Goal: Task Accomplishment & Management: Manage account settings

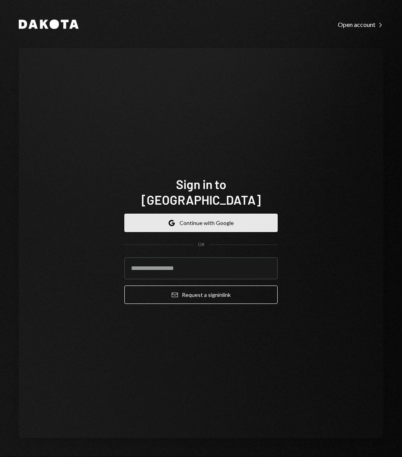
click at [191, 214] on button "Google Continue with Google" at bounding box center [200, 223] width 153 height 18
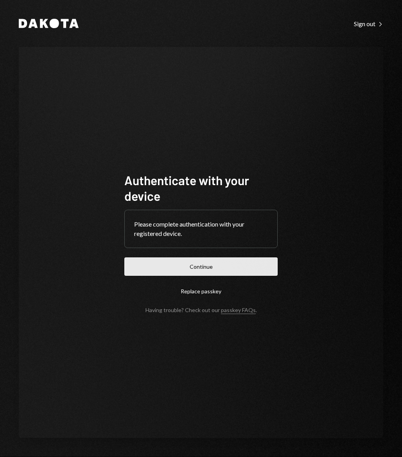
click at [191, 266] on button "Continue" at bounding box center [200, 266] width 153 height 18
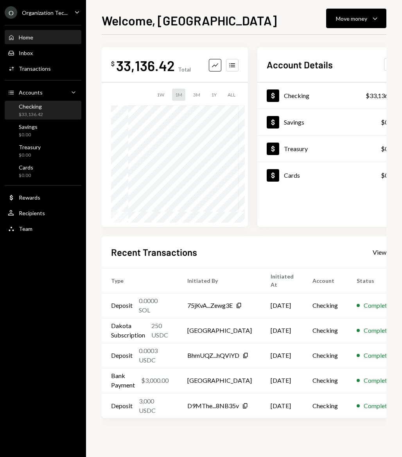
click at [30, 114] on div "$33,136.42" at bounding box center [31, 114] width 24 height 7
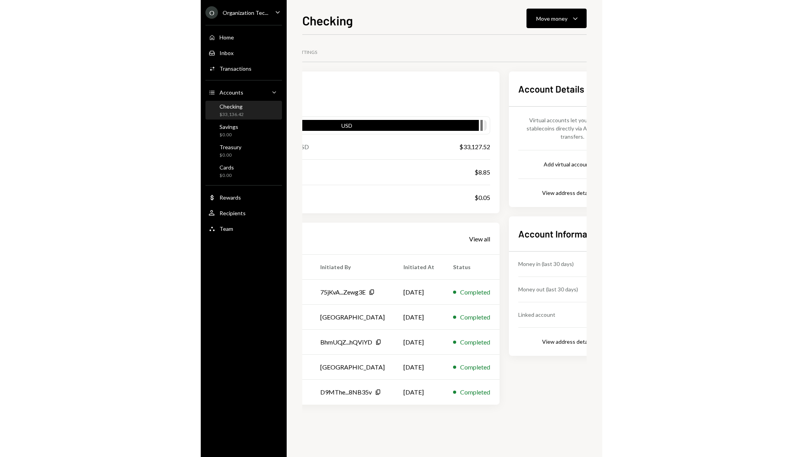
scroll to position [0, 101]
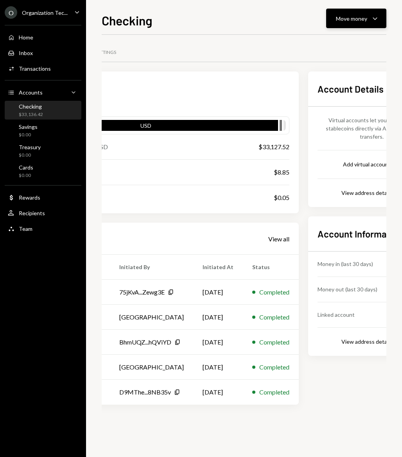
click at [356, 21] on div "Move money" at bounding box center [351, 18] width 31 height 8
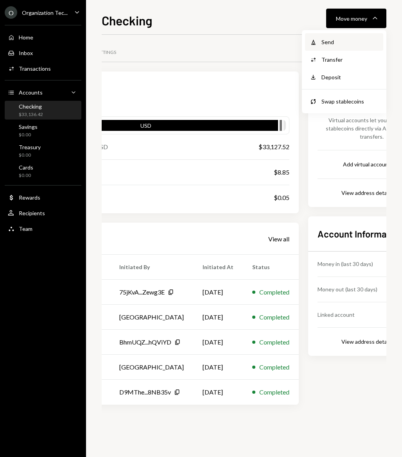
click at [324, 40] on div "Send" at bounding box center [349, 42] width 57 height 8
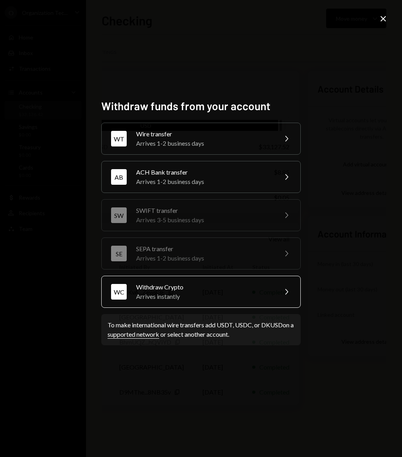
click at [204, 292] on div "Arrives instantly" at bounding box center [204, 296] width 136 height 9
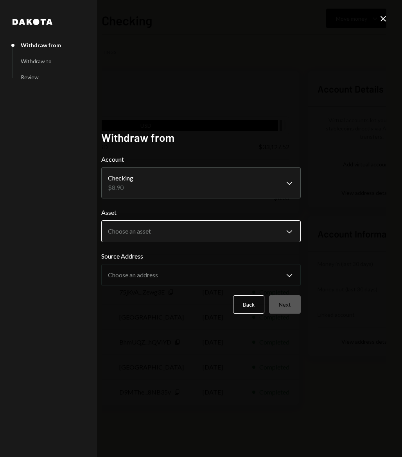
click at [187, 225] on body "O Organization Tec... Caret Down Home Home Inbox Inbox Activities Transactions …" at bounding box center [201, 228] width 402 height 457
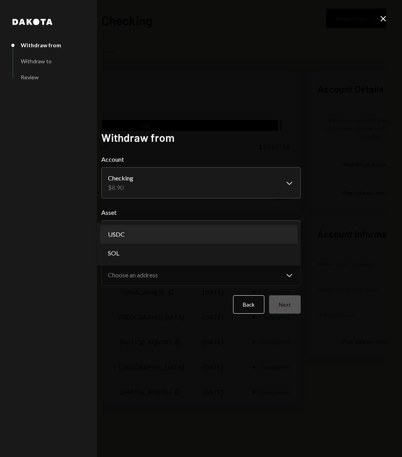
select select "****"
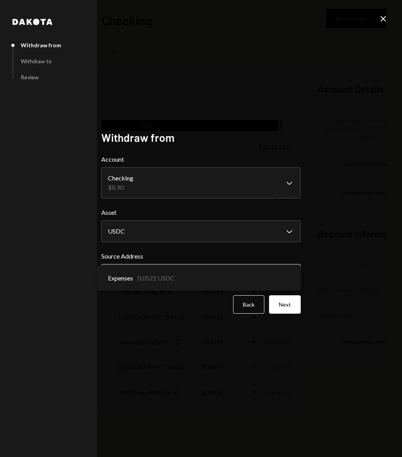
click at [153, 273] on body "O Organization Tec... Caret Down Home Home Inbox Inbox Activities Transactions …" at bounding box center [201, 228] width 402 height 457
click at [308, 255] on div "**********" at bounding box center [201, 228] width 218 height 214
click at [292, 300] on button "Next" at bounding box center [285, 304] width 32 height 18
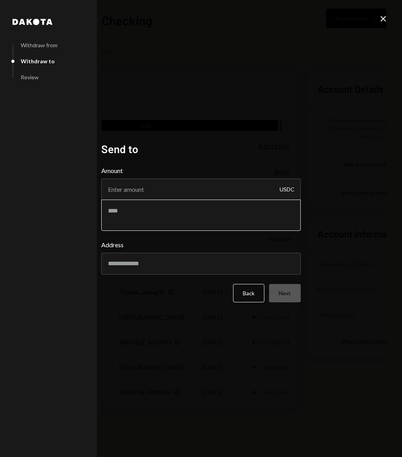
click at [189, 210] on textarea at bounding box center [200, 215] width 199 height 31
click at [169, 188] on input "Amount" at bounding box center [200, 190] width 199 height 22
click at [178, 188] on input "Amount" at bounding box center [200, 190] width 199 height 22
click at [291, 194] on div "USDC" at bounding box center [286, 190] width 15 height 22
click at [255, 186] on input "Amount" at bounding box center [200, 190] width 199 height 22
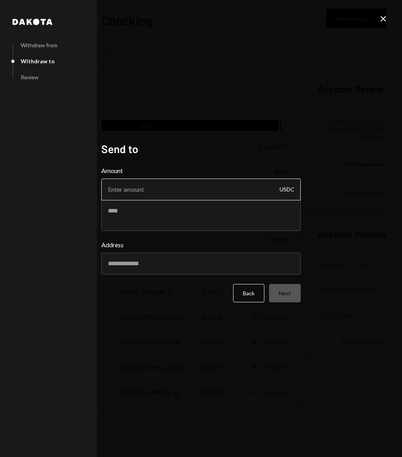
click at [264, 186] on input "Amount" at bounding box center [200, 190] width 199 height 22
click at [280, 187] on div "USDC" at bounding box center [286, 190] width 15 height 22
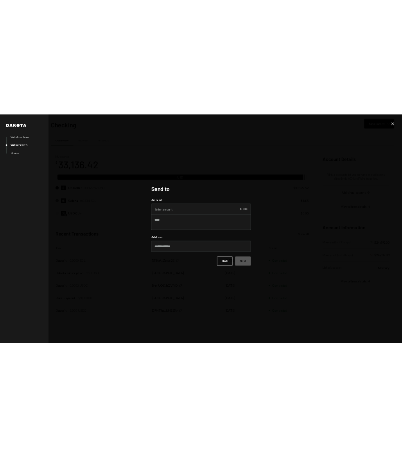
scroll to position [0, 0]
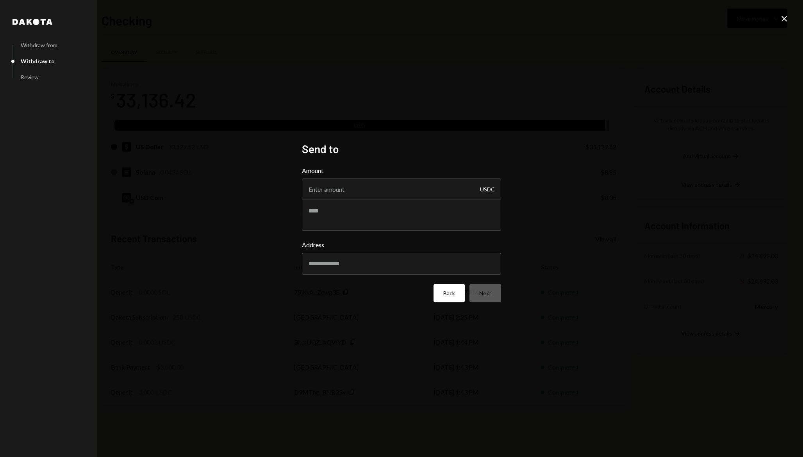
click at [401, 296] on button "Back" at bounding box center [449, 293] width 31 height 18
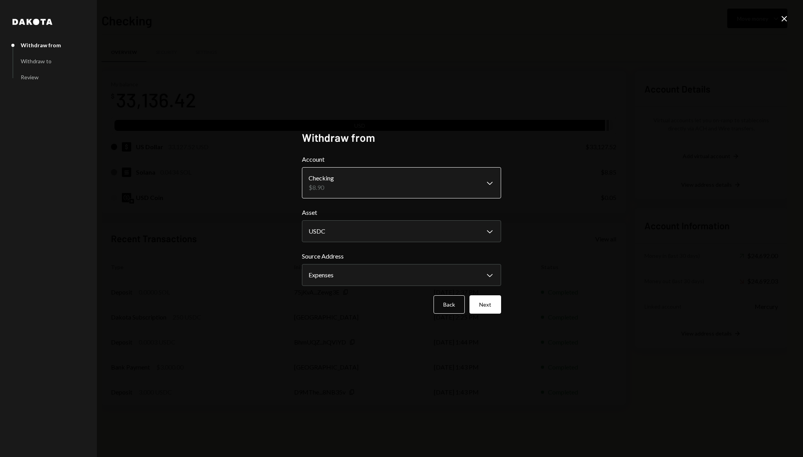
click at [362, 186] on body "O Organization Tec... Caret Down Home Home Inbox Inbox Activities Transactions …" at bounding box center [401, 228] width 803 height 457
click at [363, 238] on body "O Organization Tec... Caret Down Home Home Inbox Inbox Activities Transactions …" at bounding box center [401, 228] width 803 height 457
click at [346, 269] on body "O Organization Tec... Caret Down Home Home Inbox Inbox Activities Transactions …" at bounding box center [401, 228] width 803 height 457
click at [401, 303] on button "Next" at bounding box center [486, 304] width 32 height 18
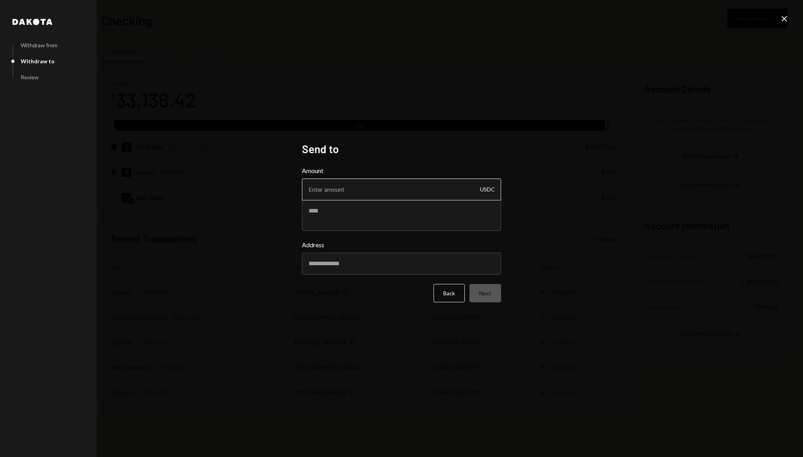
click at [345, 190] on input "Amount" at bounding box center [401, 190] width 199 height 22
type input "0.0521"
click at [358, 265] on input "Address" at bounding box center [401, 264] width 199 height 22
paste input "**********"
type input "**********"
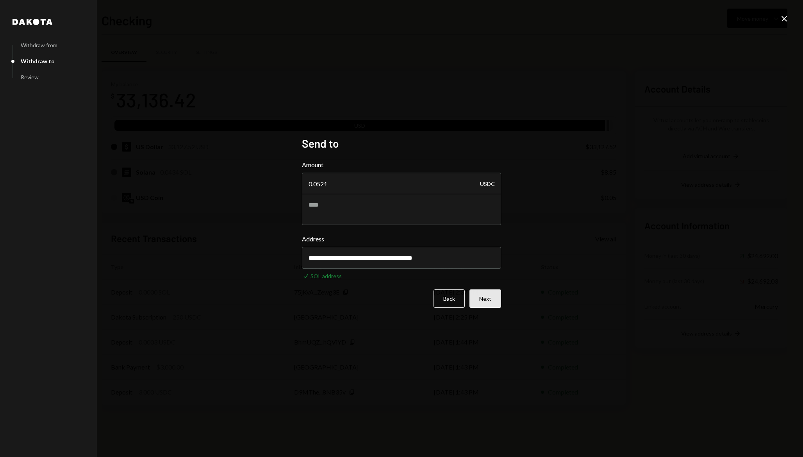
click at [401, 300] on button "Next" at bounding box center [486, 298] width 32 height 18
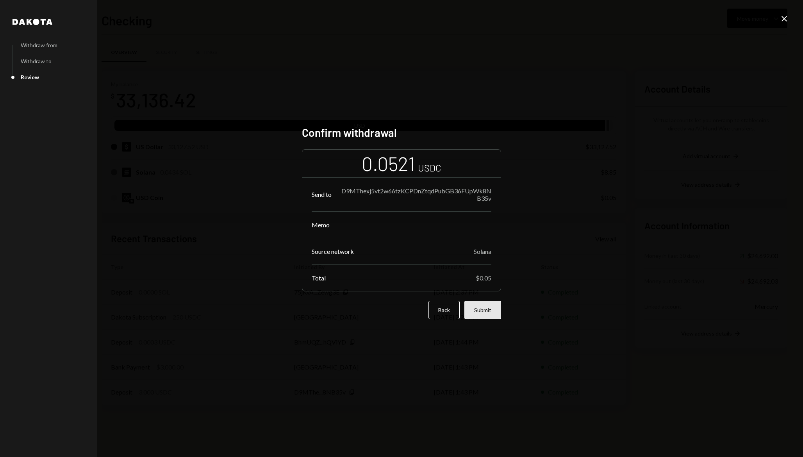
click at [401, 317] on button "Submit" at bounding box center [482, 310] width 37 height 18
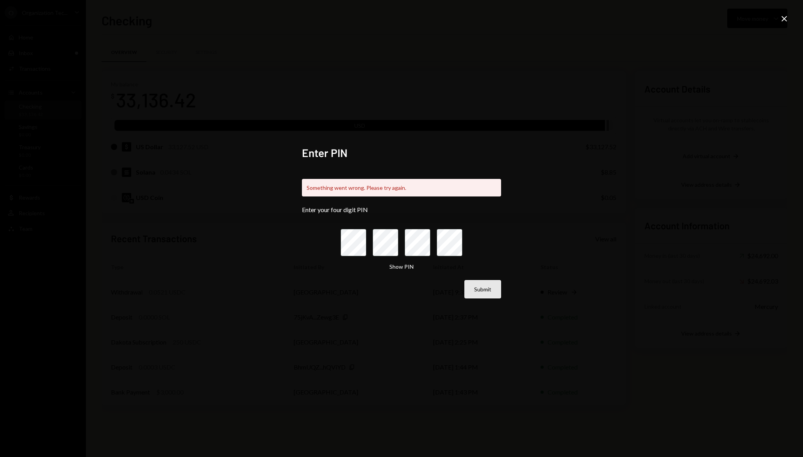
click at [401, 285] on button "Submit" at bounding box center [482, 289] width 37 height 18
click at [401, 223] on div "Enter PIN Something went wrong. Please try again. Enter your four digit PIN Sho…" at bounding box center [401, 228] width 803 height 457
click at [386, 177] on div "Something went wrong. Please try again. Enter your four digit PIN Show PIN Subm…" at bounding box center [401, 234] width 199 height 129
click at [351, 177] on div "Something went wrong. Please try again. Enter your four digit PIN Show PIN Subm…" at bounding box center [401, 234] width 199 height 129
click at [398, 268] on button "Show PIN" at bounding box center [401, 266] width 24 height 7
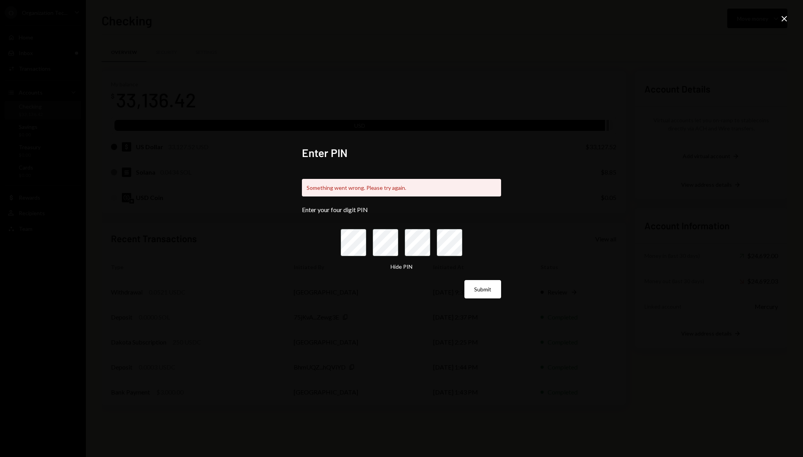
click at [401, 16] on icon "Close" at bounding box center [784, 18] width 9 height 9
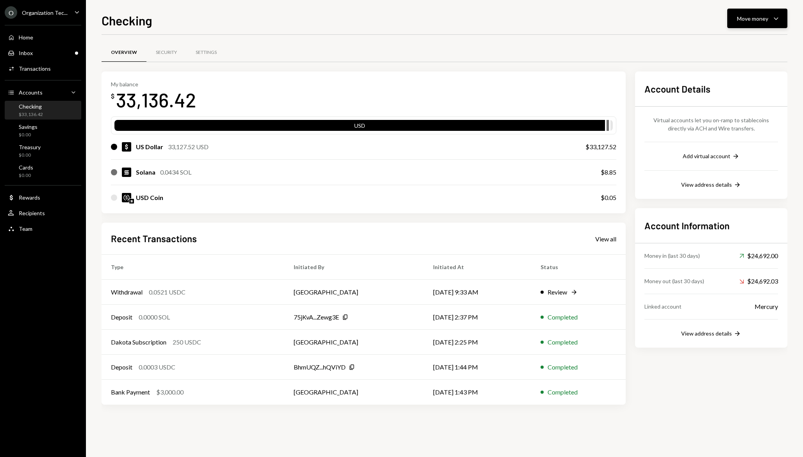
click at [401, 18] on div "Move money" at bounding box center [752, 18] width 31 height 8
click at [401, 39] on div "Send" at bounding box center [751, 42] width 57 height 8
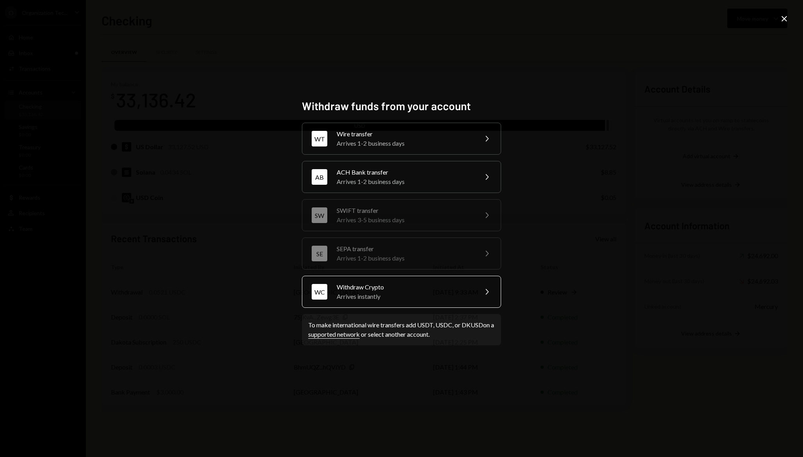
click at [401, 286] on div "Withdraw Crypto" at bounding box center [405, 286] width 136 height 9
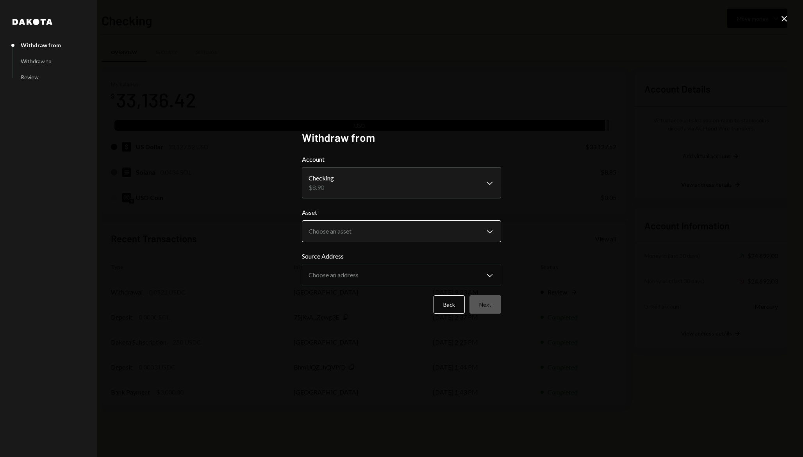
click at [391, 225] on body "O Organization Tec... Caret Down Home Home Inbox Inbox Activities Transactions …" at bounding box center [401, 228] width 803 height 457
click at [395, 231] on body "O Organization Tec... Caret Down Home Home Inbox Inbox Activities Transactions …" at bounding box center [401, 228] width 803 height 457
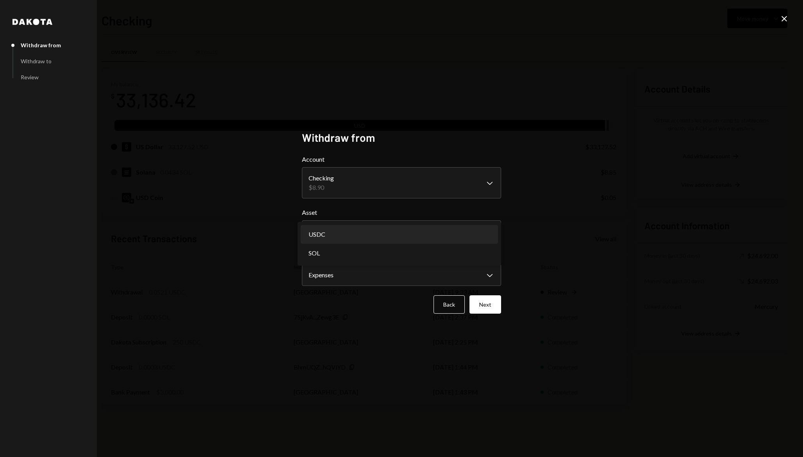
select select "****"
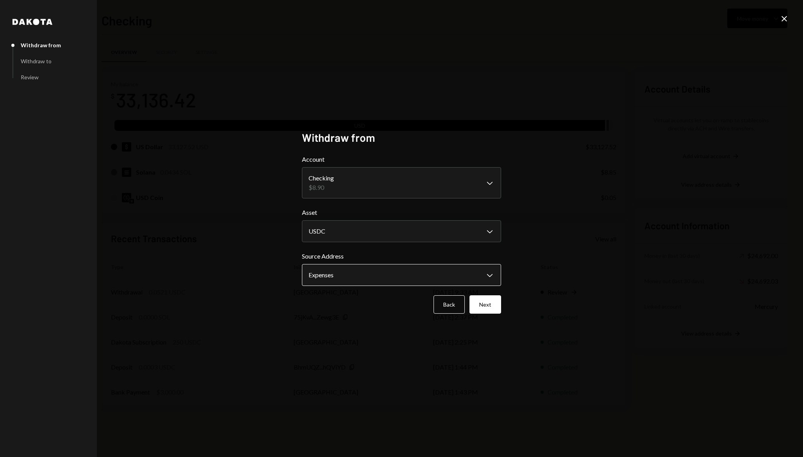
click at [373, 274] on body "O Organization Tec... Caret Down Home Home Inbox Inbox Activities Transactions …" at bounding box center [401, 228] width 803 height 457
click at [401, 302] on button "Next" at bounding box center [486, 304] width 32 height 18
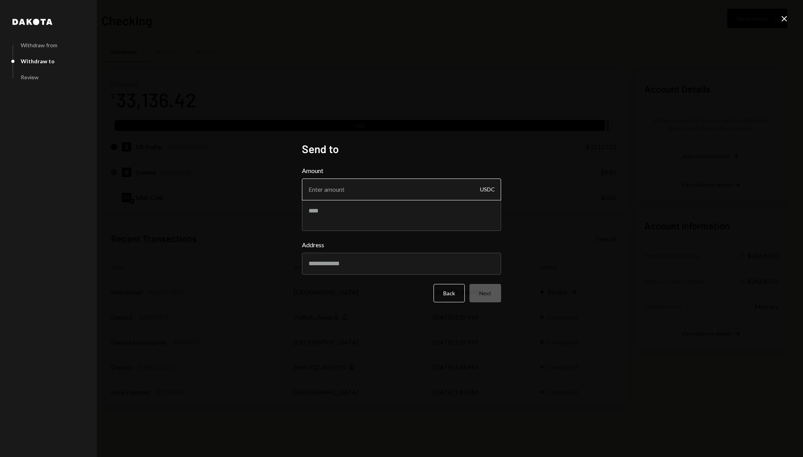
click at [352, 193] on input "Amount" at bounding box center [401, 190] width 199 height 22
type input "0.0521"
click at [362, 259] on input "Address" at bounding box center [401, 264] width 199 height 22
paste input "**********"
type input "**********"
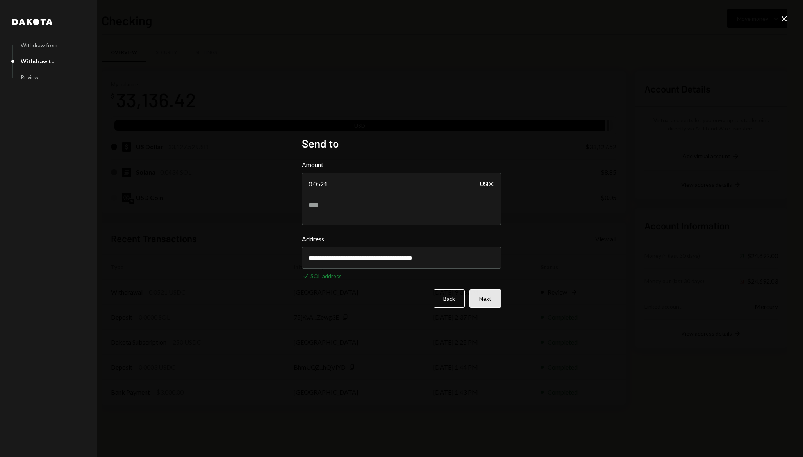
click at [401, 295] on button "Next" at bounding box center [486, 298] width 32 height 18
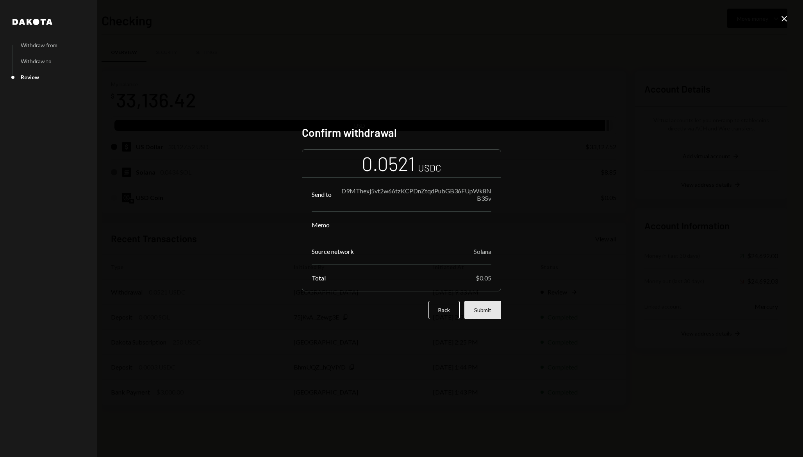
click at [401, 309] on button "Submit" at bounding box center [482, 310] width 37 height 18
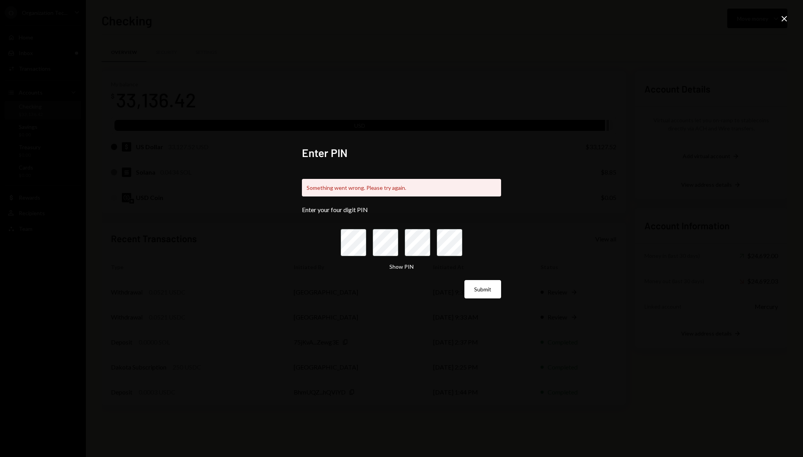
click at [401, 15] on icon "Close" at bounding box center [784, 18] width 9 height 9
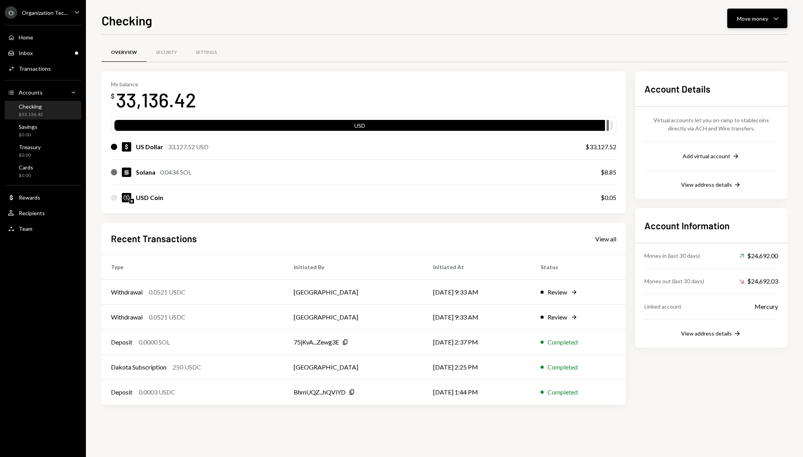
click at [401, 24] on button "Move money Caret Down" at bounding box center [757, 19] width 60 height 20
click at [401, 46] on div "Send" at bounding box center [751, 42] width 57 height 8
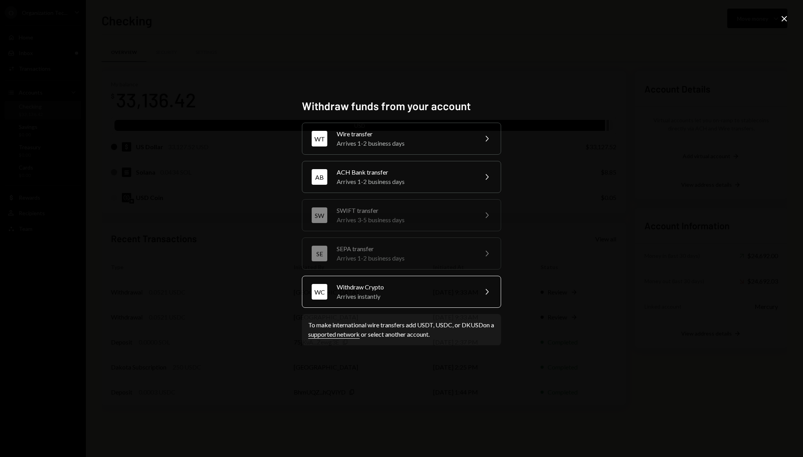
click at [390, 283] on div "Withdraw Crypto" at bounding box center [405, 286] width 136 height 9
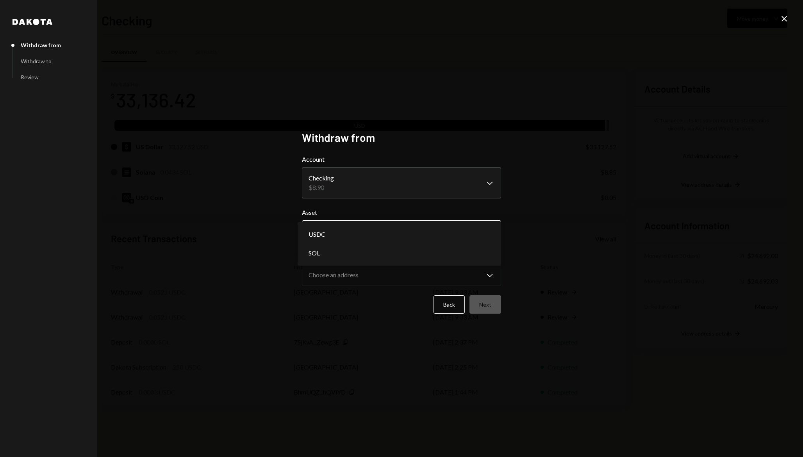
click at [371, 227] on body "O Organization Tec... Caret Down Home Home Inbox Inbox Activities Transactions …" at bounding box center [401, 228] width 803 height 457
select select "****"
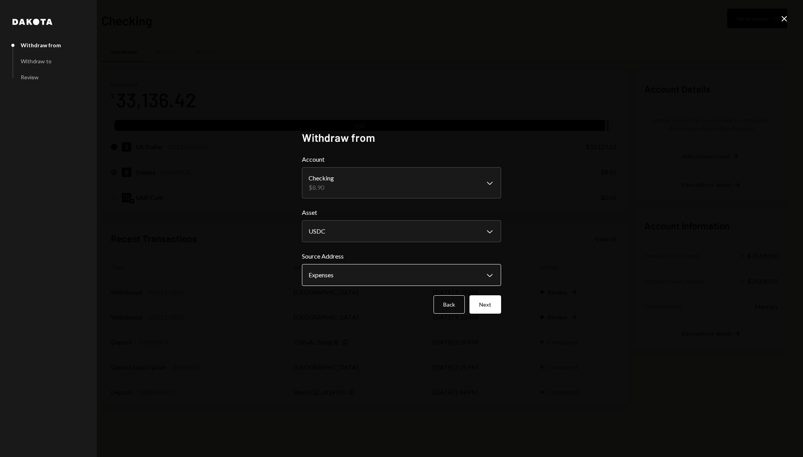
click at [346, 271] on body "O Organization Tec... Caret Down Home Home Inbox Inbox Activities Transactions …" at bounding box center [401, 228] width 803 height 457
click at [401, 299] on button "Next" at bounding box center [486, 304] width 32 height 18
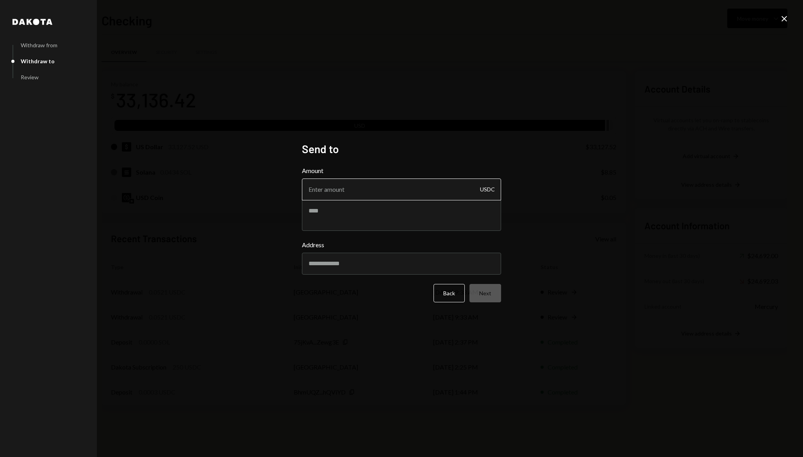
click at [349, 198] on input "Amount" at bounding box center [401, 190] width 199 height 22
type input "0.052"
click at [364, 261] on input "Address" at bounding box center [401, 264] width 199 height 22
paste input "**********"
type input "**********"
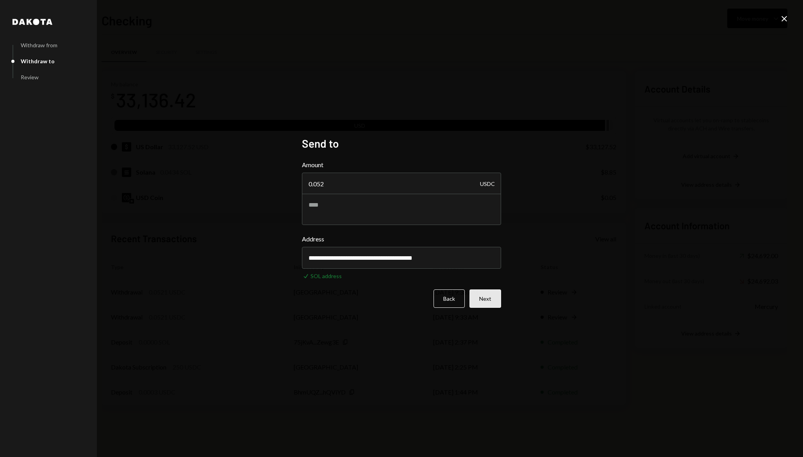
click at [401, 299] on button "Next" at bounding box center [486, 298] width 32 height 18
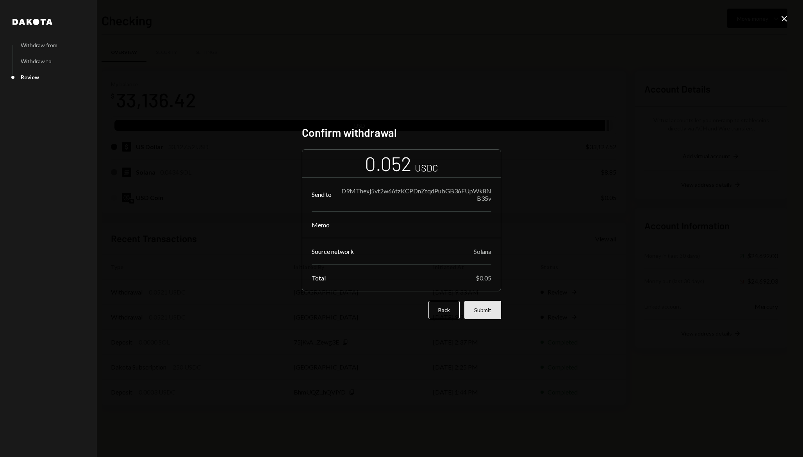
click at [401, 309] on button "Submit" at bounding box center [482, 310] width 37 height 18
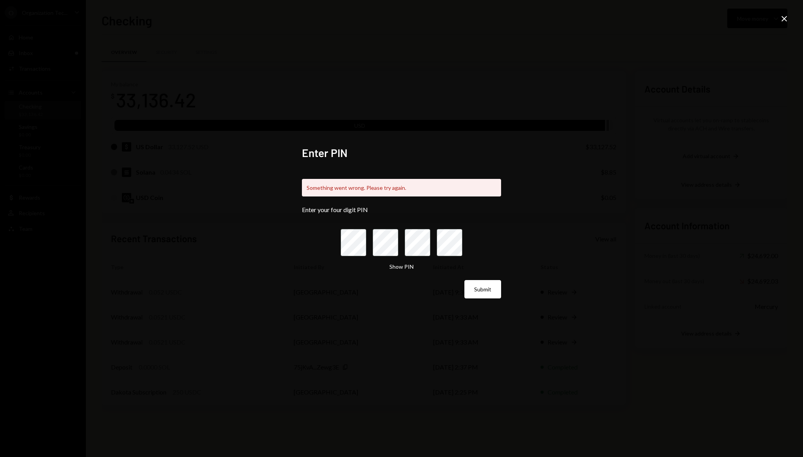
click at [401, 17] on icon "Close" at bounding box center [784, 18] width 9 height 9
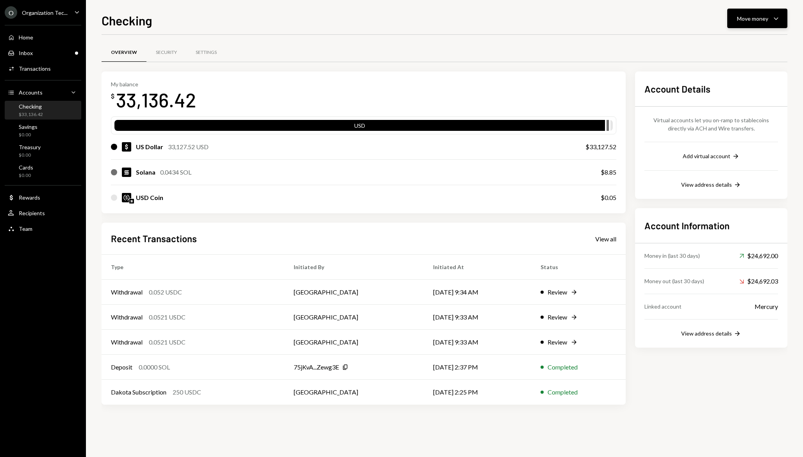
click at [401, 15] on div "Move money" at bounding box center [752, 18] width 31 height 8
click at [401, 41] on div "Send" at bounding box center [751, 42] width 57 height 8
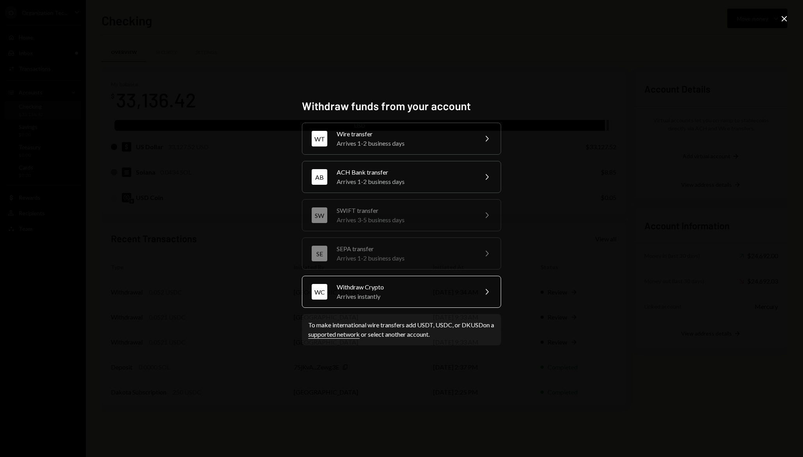
click at [388, 287] on div "Withdraw Crypto" at bounding box center [405, 286] width 136 height 9
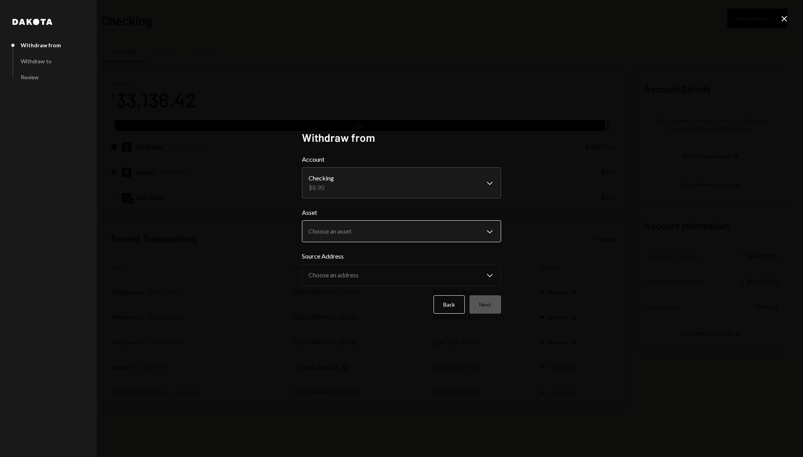
click at [401, 230] on body "O Organization Tec... Caret Down Home Home Inbox Inbox Activities Transactions …" at bounding box center [401, 228] width 803 height 457
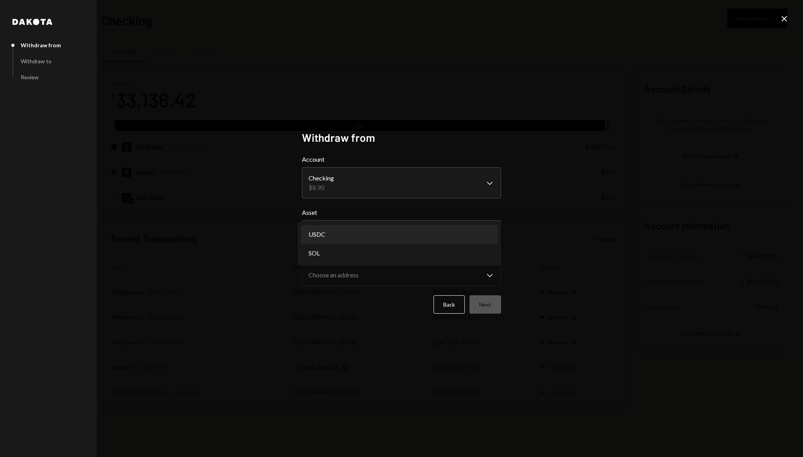
select select "****"
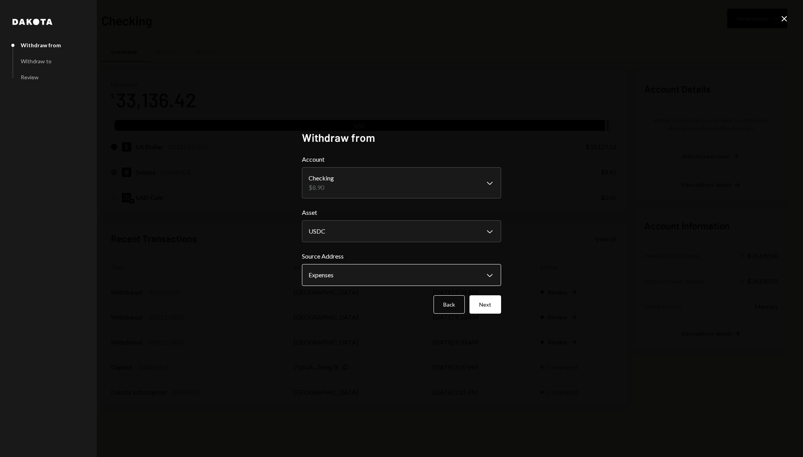
click at [364, 284] on body "O Organization Tec... Caret Down Home Home Inbox Inbox Activities Transactions …" at bounding box center [401, 228] width 803 height 457
click at [401, 303] on button "Next" at bounding box center [486, 304] width 32 height 18
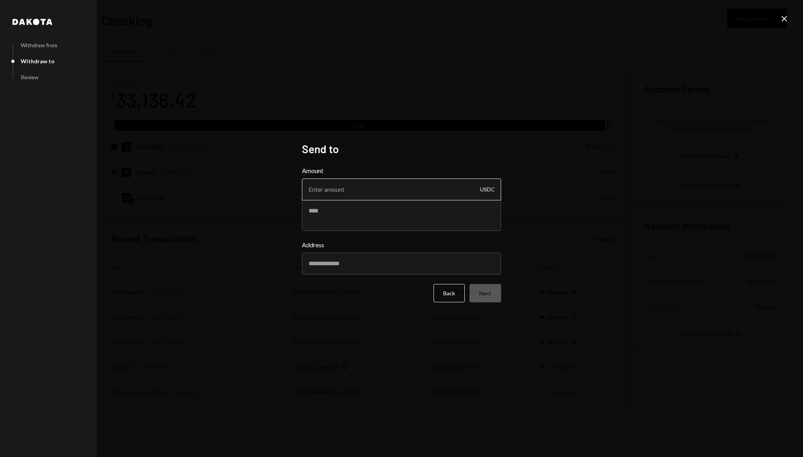
click at [362, 193] on input "Amount" at bounding box center [401, 190] width 199 height 22
type input "0.05"
click at [401, 259] on input "Address" at bounding box center [401, 264] width 199 height 22
paste input "**********"
type input "**********"
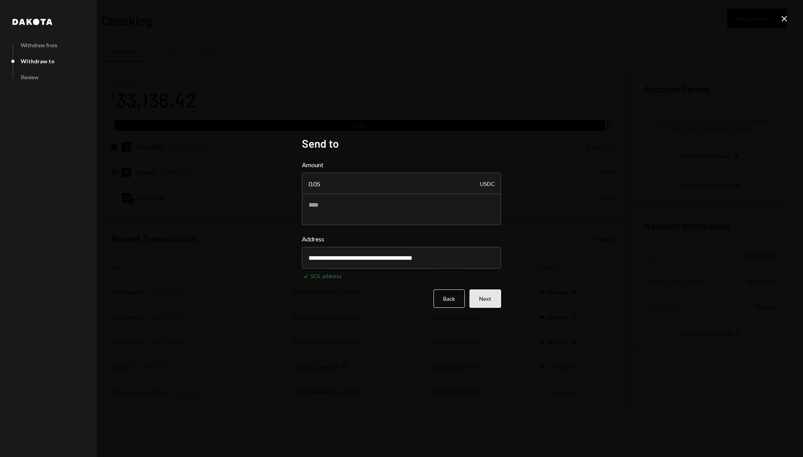
click at [401, 292] on button "Next" at bounding box center [486, 298] width 32 height 18
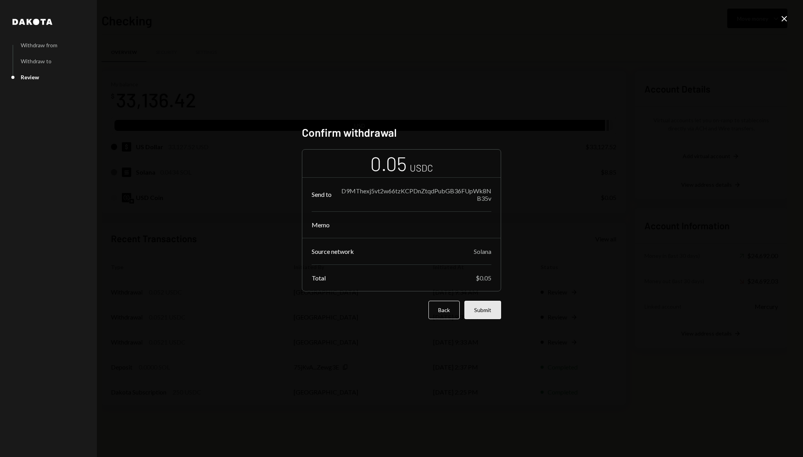
click at [401, 313] on button "Submit" at bounding box center [482, 310] width 37 height 18
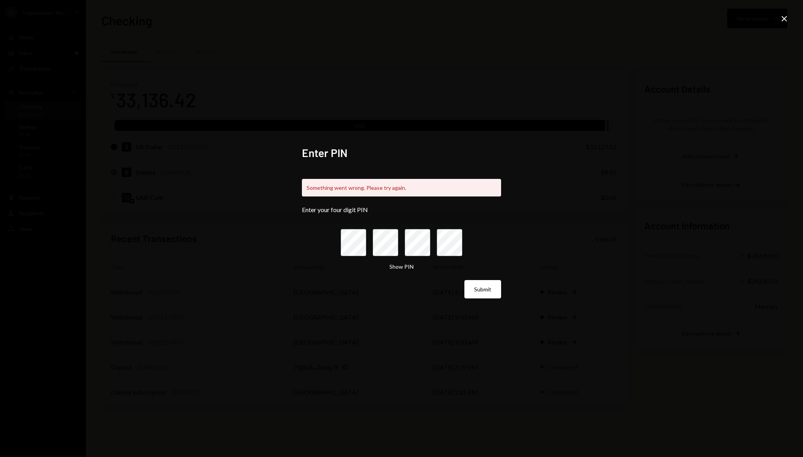
click at [401, 165] on div "Enter PIN Something went wrong. Please try again. Enter your four digit PIN Sho…" at bounding box center [401, 228] width 803 height 457
click at [401, 19] on icon at bounding box center [784, 18] width 5 height 5
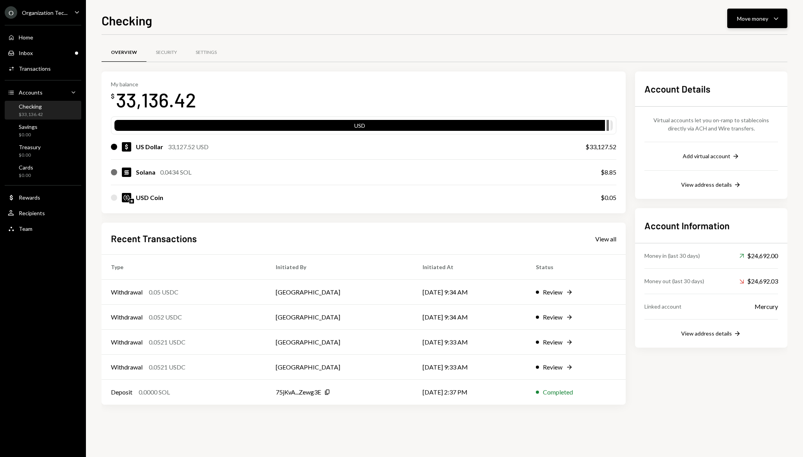
click at [401, 22] on div "Move money Caret Down" at bounding box center [757, 18] width 41 height 9
click at [401, 40] on div "Send" at bounding box center [751, 42] width 57 height 8
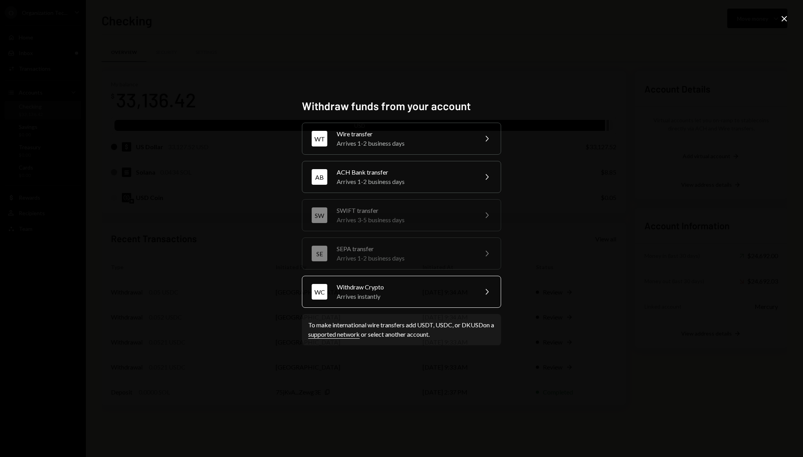
click at [391, 283] on div "Withdraw Crypto" at bounding box center [405, 286] width 136 height 9
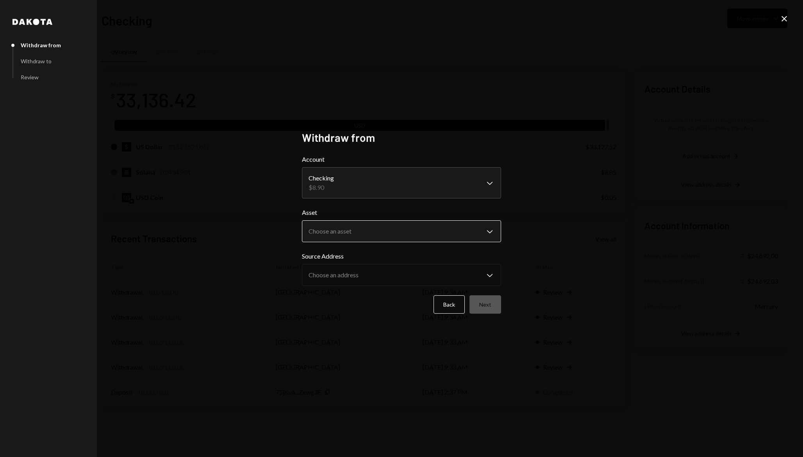
click at [401, 232] on body "O Organization Tec... Caret Down Home Home Inbox Inbox Activities Transactions …" at bounding box center [401, 228] width 803 height 457
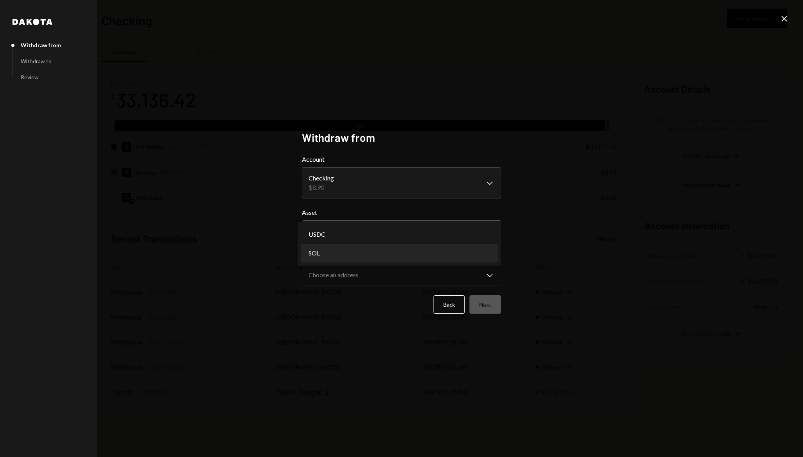
select select "***"
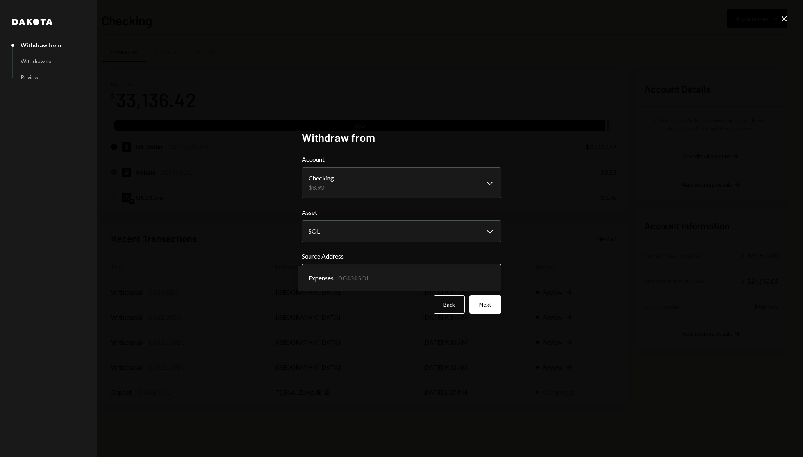
click at [368, 268] on body "O Organization Tec... Caret Down Home Home Inbox Inbox Activities Transactions …" at bounding box center [401, 228] width 803 height 457
click at [401, 268] on body "O Organization Tec... Caret Down Home Home Inbox Inbox Activities Transactions …" at bounding box center [401, 228] width 803 height 457
click at [401, 268] on div "Expenses 0.0434 SOL" at bounding box center [400, 278] width 204 height 25
click at [401, 306] on button "Next" at bounding box center [486, 304] width 32 height 18
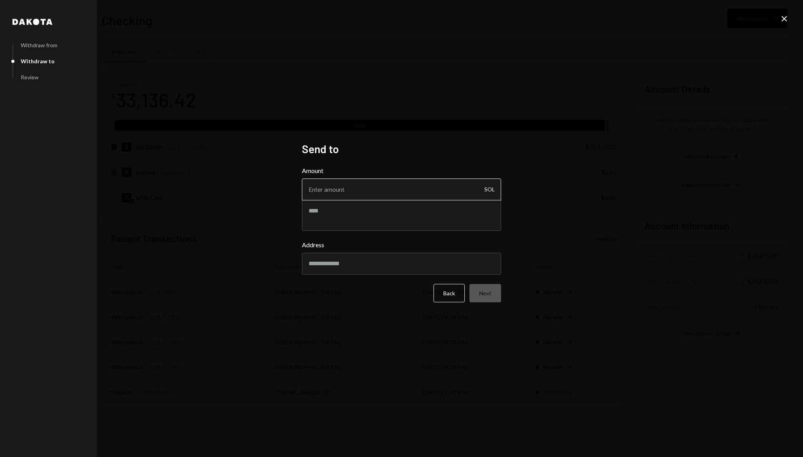
click at [384, 193] on input "Amount" at bounding box center [401, 190] width 199 height 22
type input "0.04"
click at [390, 259] on input "Address" at bounding box center [401, 264] width 199 height 22
paste input "**********"
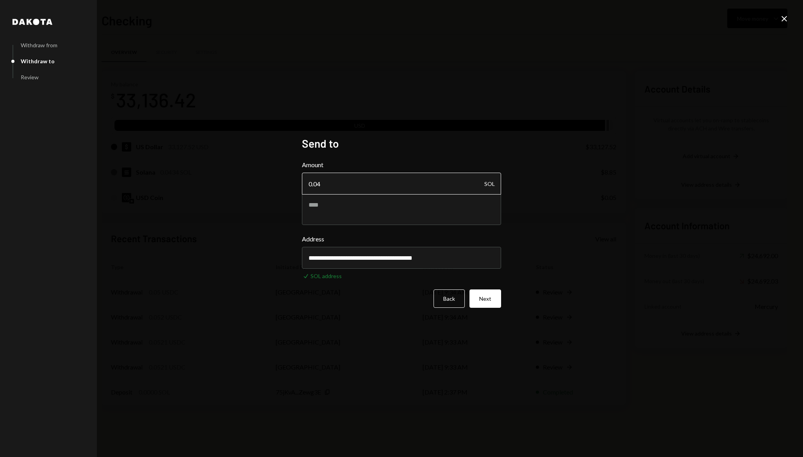
type input "**********"
click at [348, 189] on input "0.04" at bounding box center [401, 184] width 199 height 22
type input "0.043"
click at [401, 294] on button "Back" at bounding box center [449, 298] width 31 height 18
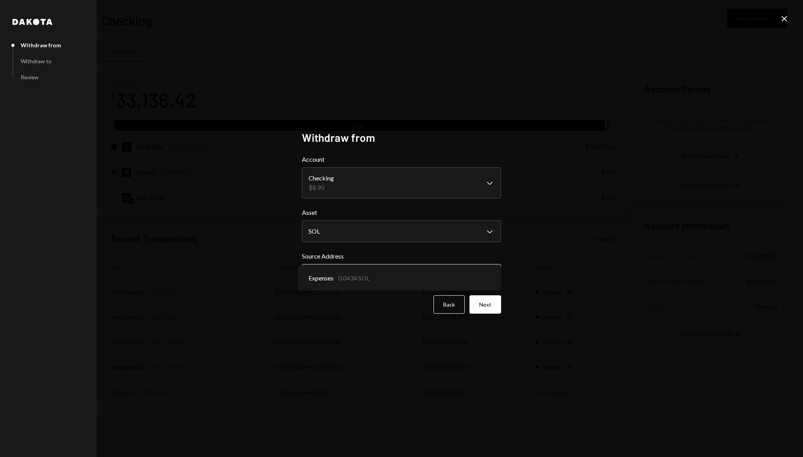
click at [398, 277] on body "O Organization Tec... Caret Down Home Home Inbox Inbox Activities Transactions …" at bounding box center [401, 228] width 803 height 457
click at [401, 299] on button "Next" at bounding box center [486, 304] width 32 height 18
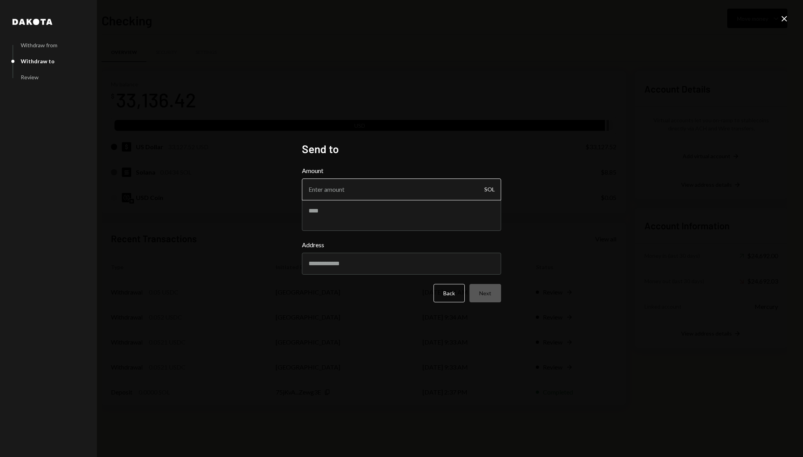
click at [351, 189] on input "Amount" at bounding box center [401, 190] width 199 height 22
type input "0.0434"
click at [351, 258] on input "Address" at bounding box center [401, 264] width 199 height 22
paste input "**********"
type input "**********"
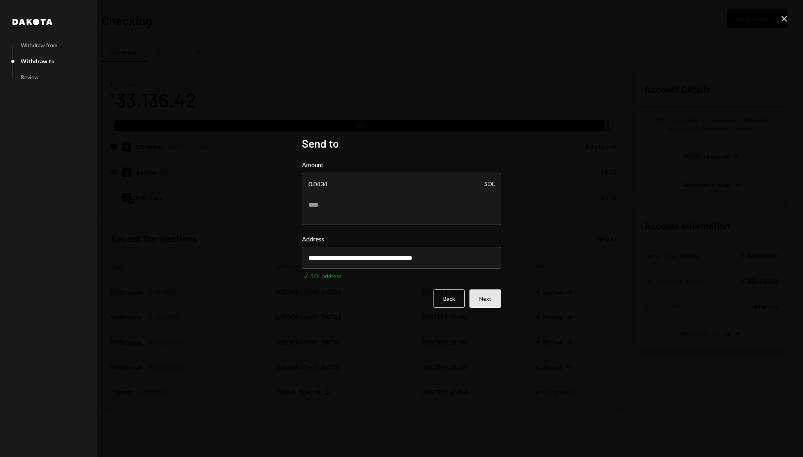
click at [401, 304] on button "Next" at bounding box center [486, 298] width 32 height 18
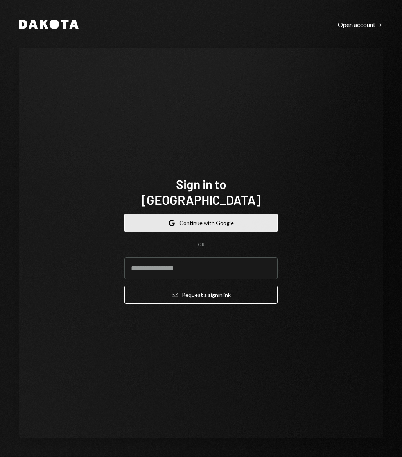
click at [214, 216] on button "Google Continue with Google" at bounding box center [200, 223] width 153 height 18
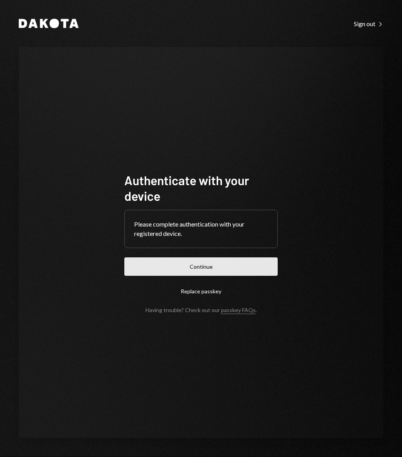
click at [204, 266] on button "Continue" at bounding box center [200, 266] width 153 height 18
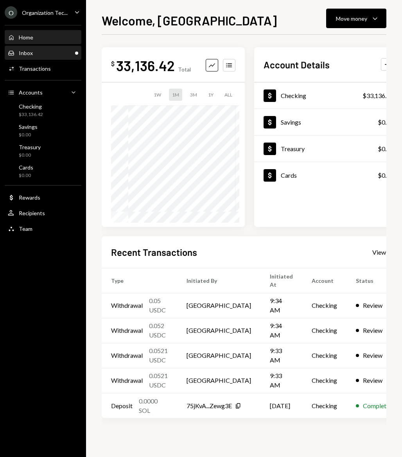
click at [33, 52] on div "Inbox Inbox" at bounding box center [43, 53] width 70 height 7
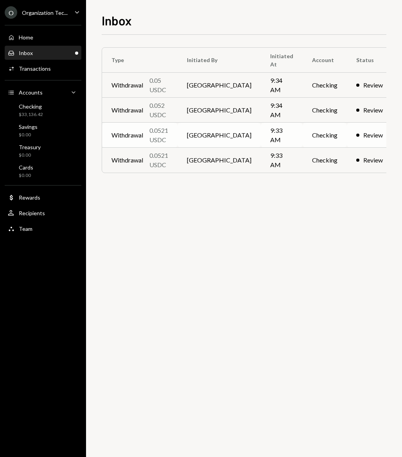
click at [363, 134] on div "Review" at bounding box center [373, 134] width 20 height 9
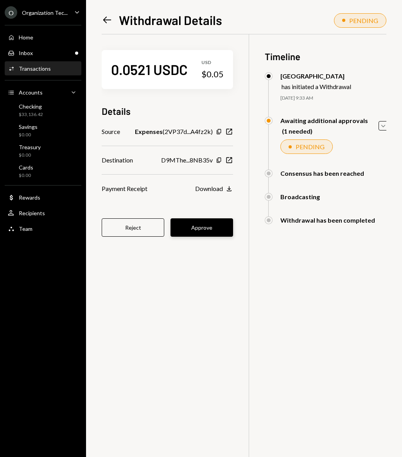
click at [202, 224] on button "Approve" at bounding box center [201, 227] width 62 height 18
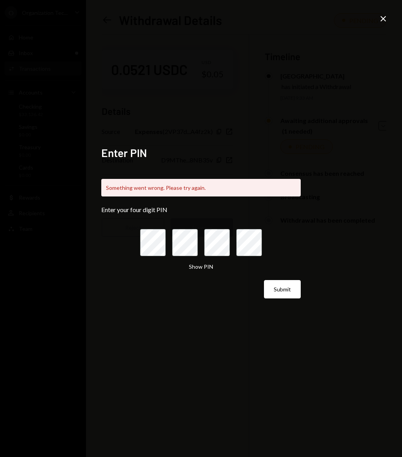
click at [379, 25] on div "Close" at bounding box center [382, 19] width 9 height 11
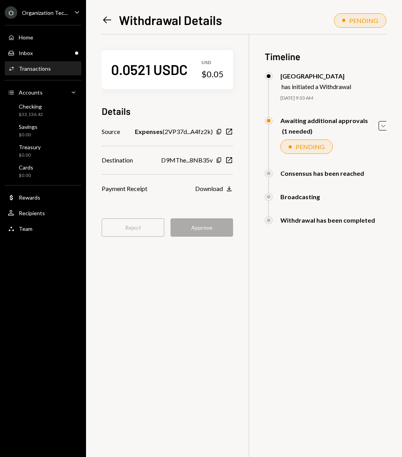
click at [197, 230] on div "Reject Approve" at bounding box center [167, 227] width 131 height 18
click at [109, 21] on icon "Left Arrow" at bounding box center [107, 19] width 11 height 11
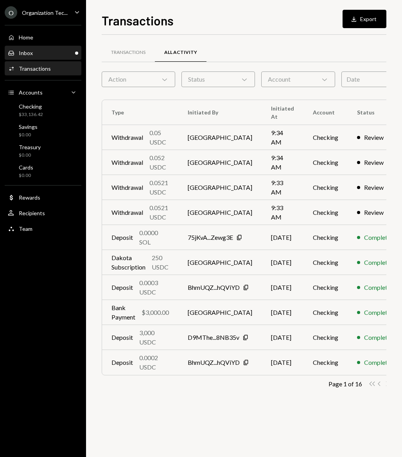
click at [34, 52] on div "Inbox Inbox" at bounding box center [43, 53] width 70 height 7
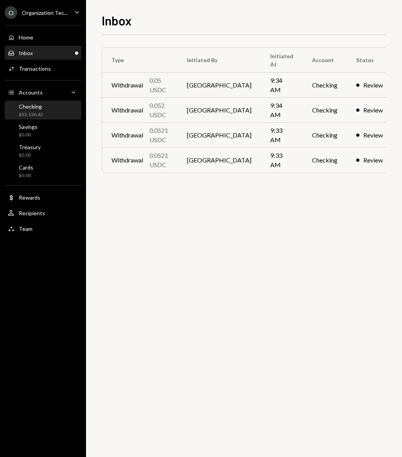
click at [33, 105] on div "Checking" at bounding box center [31, 106] width 24 height 7
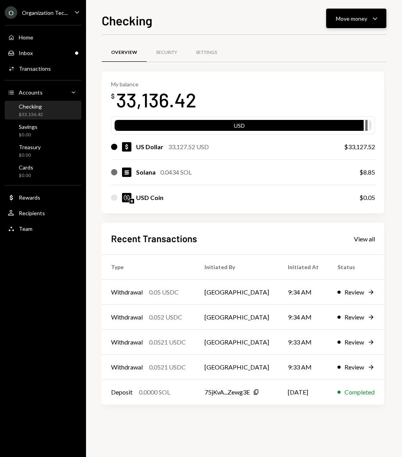
click at [348, 24] on button "Move money Caret Down" at bounding box center [356, 19] width 60 height 20
click at [327, 45] on div "Send" at bounding box center [349, 42] width 57 height 8
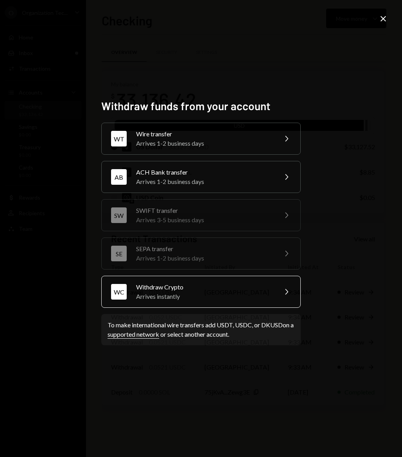
click at [193, 281] on div "WC Withdraw Crypto Arrives instantly Chevron Right" at bounding box center [200, 292] width 199 height 32
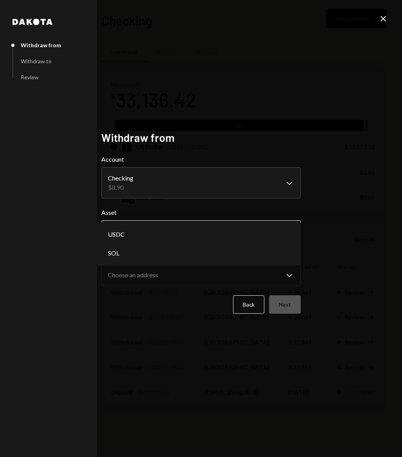
click at [175, 230] on body "O Organization Tec... Caret Down Home Home Inbox Inbox Activities Transactions …" at bounding box center [201, 228] width 402 height 457
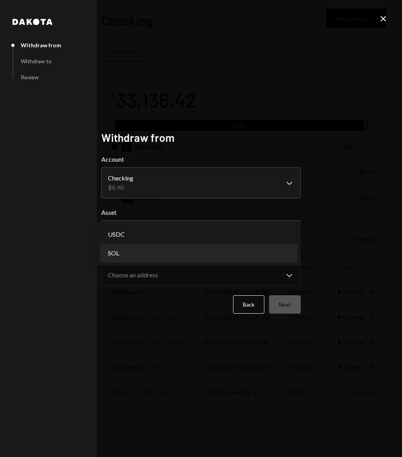
select select "***"
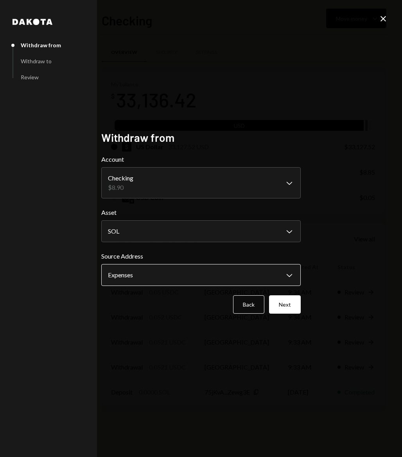
click at [148, 274] on body "O Organization Tec... Caret Down Home Home Inbox Inbox Activities Transactions …" at bounding box center [201, 228] width 402 height 457
click at [275, 304] on button "Next" at bounding box center [285, 304] width 32 height 18
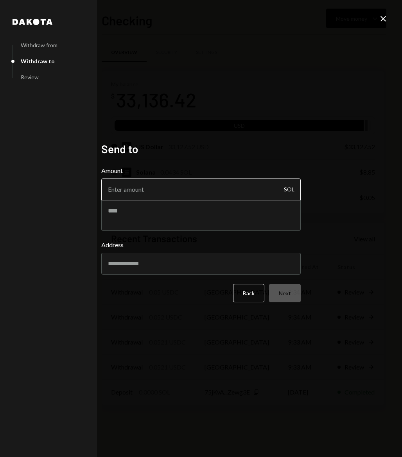
click at [169, 192] on input "Amount" at bounding box center [200, 190] width 199 height 22
type input "0.0433"
click at [161, 267] on input "Address" at bounding box center [200, 264] width 199 height 22
paste input "**********"
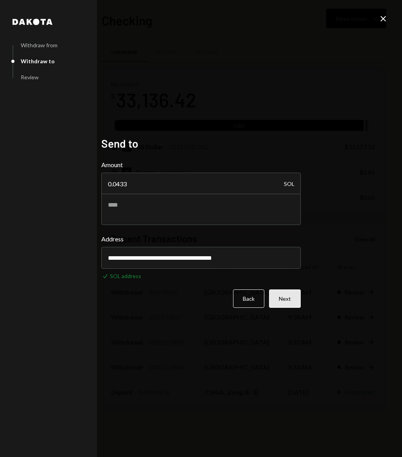
type input "**********"
click at [284, 298] on button "Next" at bounding box center [285, 298] width 32 height 18
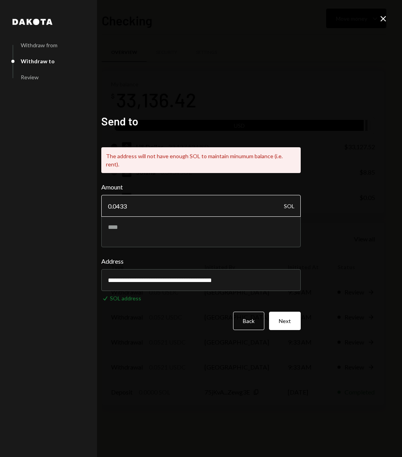
click at [143, 205] on input "0.0433" at bounding box center [200, 206] width 199 height 22
click at [287, 315] on button "Next" at bounding box center [285, 321] width 32 height 18
click at [165, 205] on input "0.043" at bounding box center [200, 206] width 199 height 22
click at [280, 313] on button "Next" at bounding box center [285, 321] width 32 height 18
click at [182, 198] on input "0.042" at bounding box center [200, 206] width 199 height 22
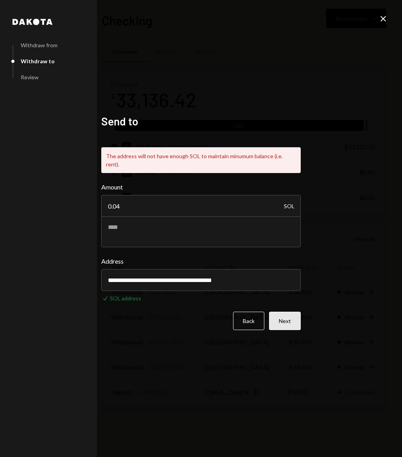
type input "0.04"
click at [288, 317] on button "Next" at bounding box center [285, 321] width 32 height 18
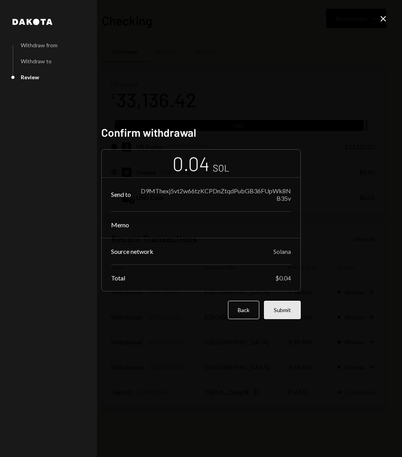
click at [289, 311] on button "Submit" at bounding box center [282, 310] width 37 height 18
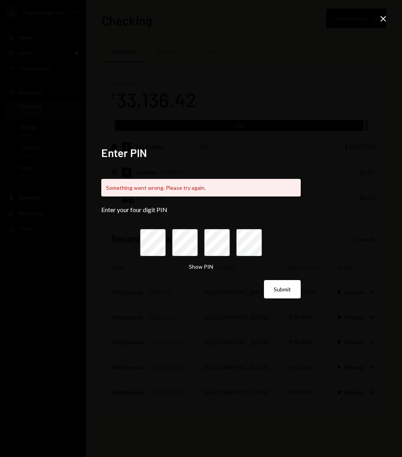
click at [329, 32] on div "Enter PIN Something went wrong. Please try again. Enter your four digit PIN Sho…" at bounding box center [201, 228] width 402 height 457
click at [368, 22] on div "Enter PIN Something went wrong. Please try again. Enter your four digit PIN Sho…" at bounding box center [201, 228] width 402 height 457
click at [380, 21] on icon "Close" at bounding box center [382, 18] width 9 height 9
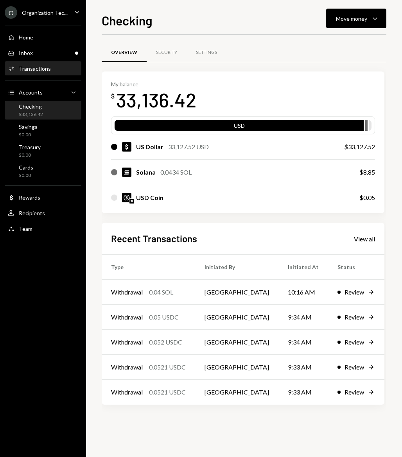
click at [32, 71] on div "Transactions" at bounding box center [35, 68] width 32 height 7
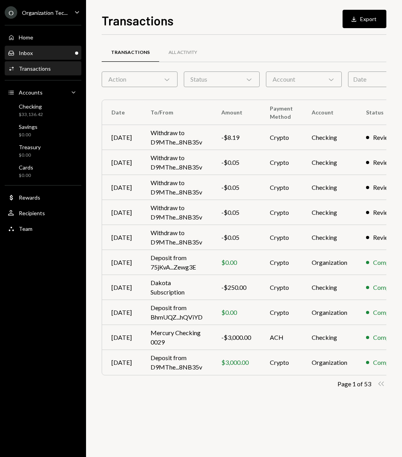
click at [31, 55] on div "Inbox" at bounding box center [26, 53] width 14 height 7
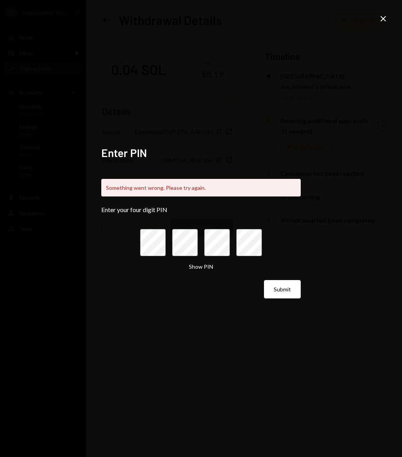
click at [274, 149] on h2 "Enter PIN" at bounding box center [200, 152] width 199 height 15
click at [377, 18] on div "Enter PIN Something went wrong. Please try again. Enter your four digit PIN Sho…" at bounding box center [201, 228] width 402 height 457
click at [382, 18] on icon "Close" at bounding box center [382, 18] width 9 height 9
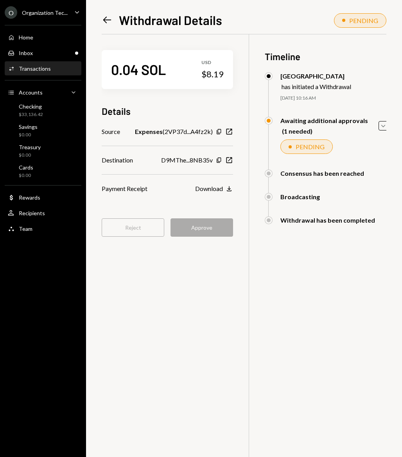
click at [199, 229] on div "Reject Approve" at bounding box center [167, 227] width 131 height 18
click at [18, 36] on div "Home Home" at bounding box center [20, 37] width 25 height 7
